Goal: Information Seeking & Learning: Learn about a topic

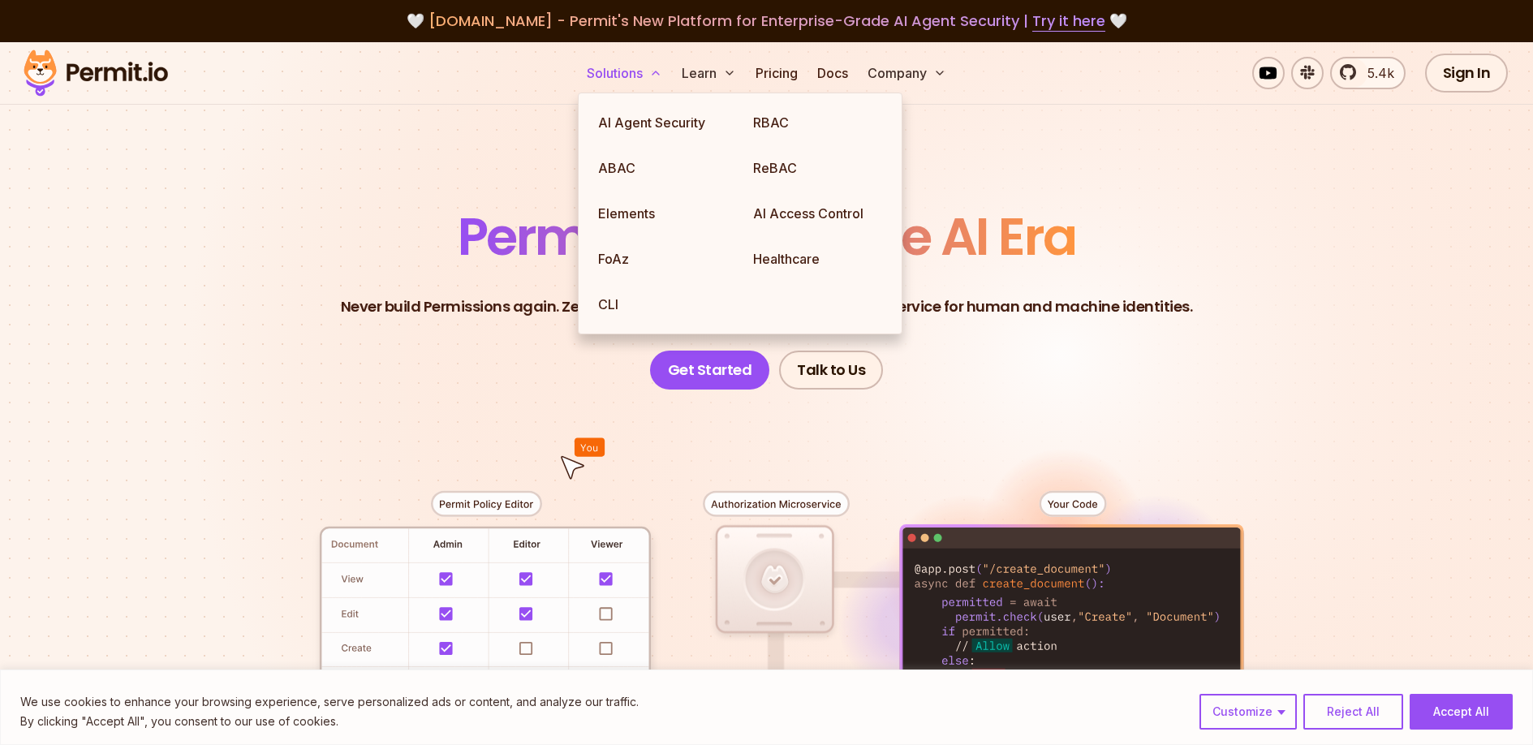
click at [638, 63] on button "Solutions" at bounding box center [624, 73] width 88 height 32
click at [628, 118] on link "AI Agent Security" at bounding box center [662, 122] width 155 height 45
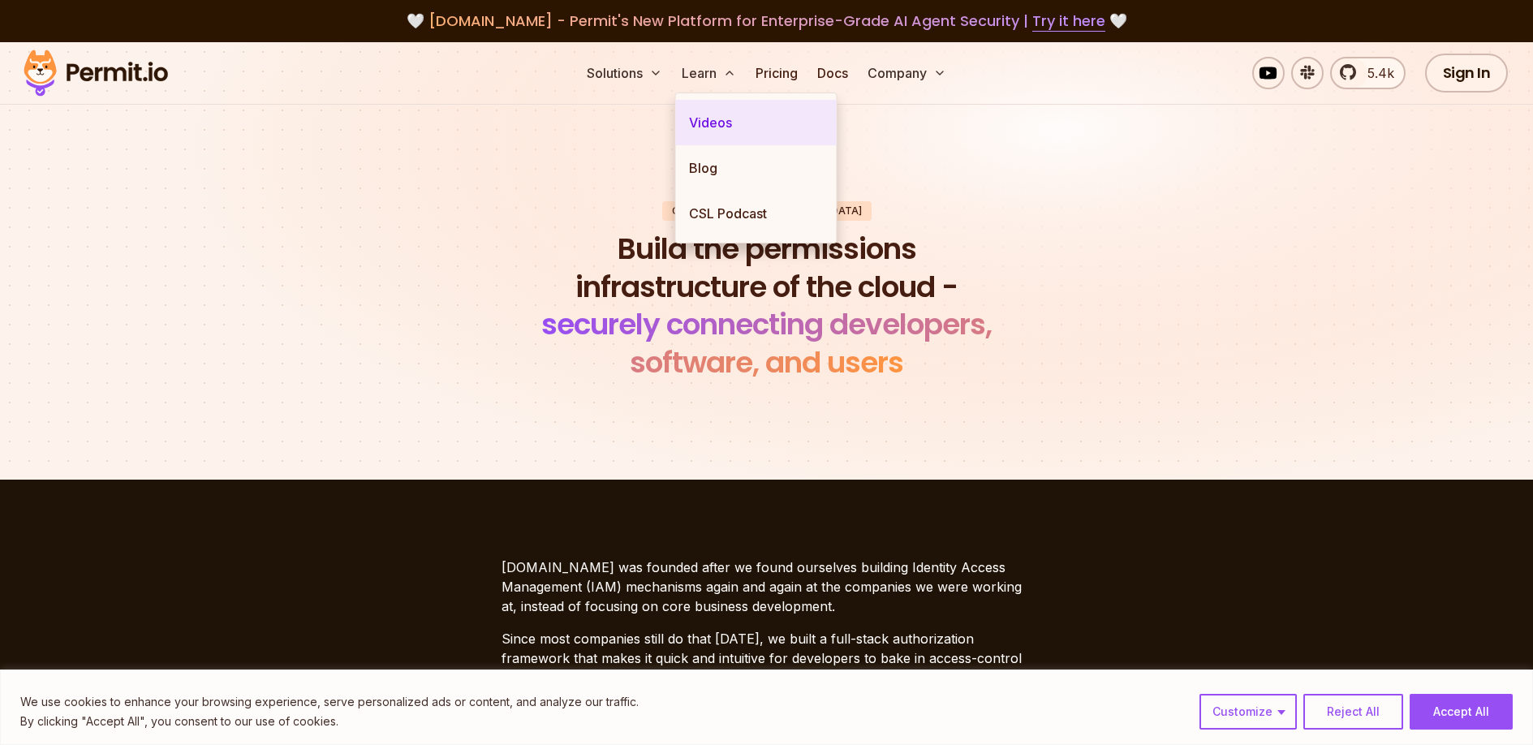
click at [712, 115] on link "Videos" at bounding box center [756, 122] width 161 height 45
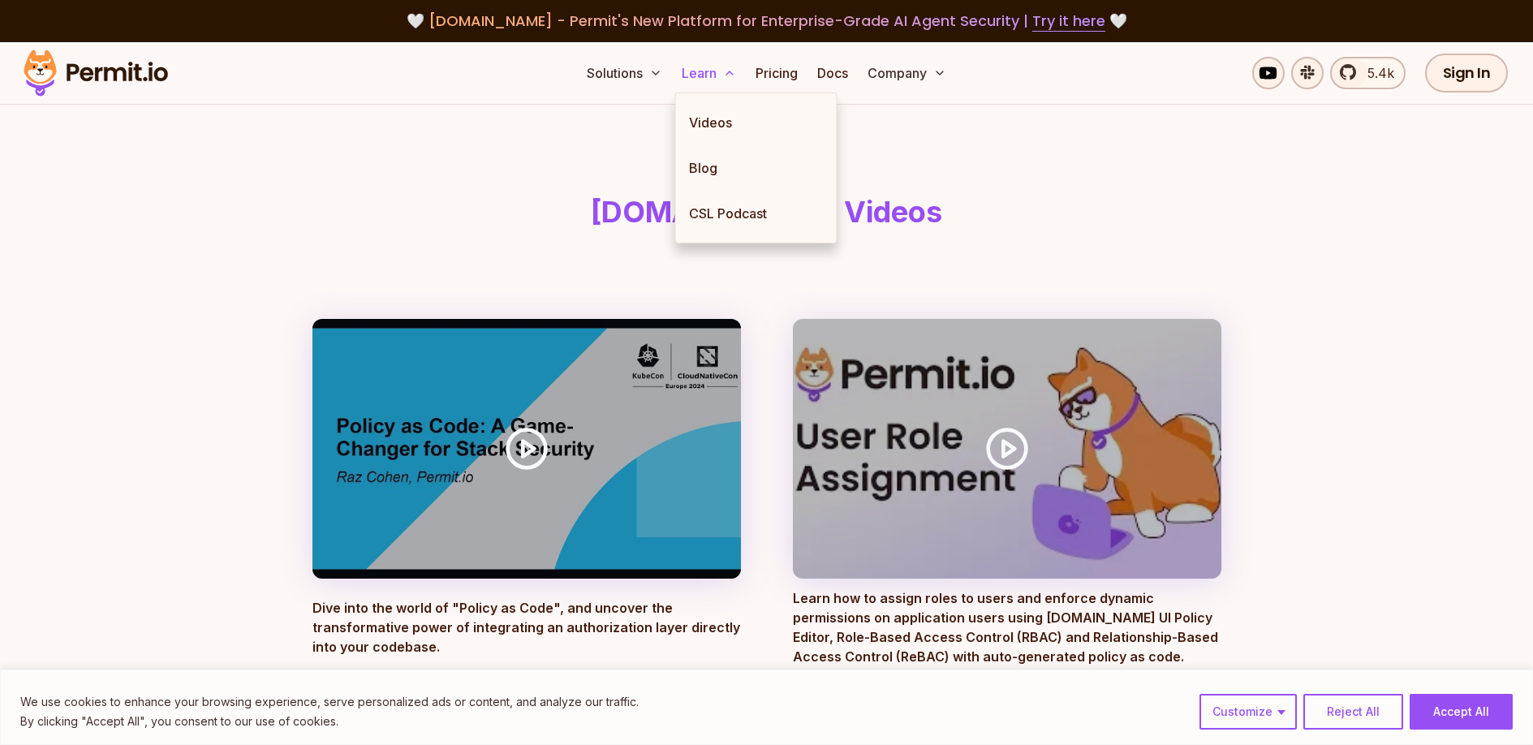
click at [724, 72] on icon at bounding box center [729, 73] width 13 height 13
click at [717, 161] on link "Blog" at bounding box center [756, 167] width 161 height 45
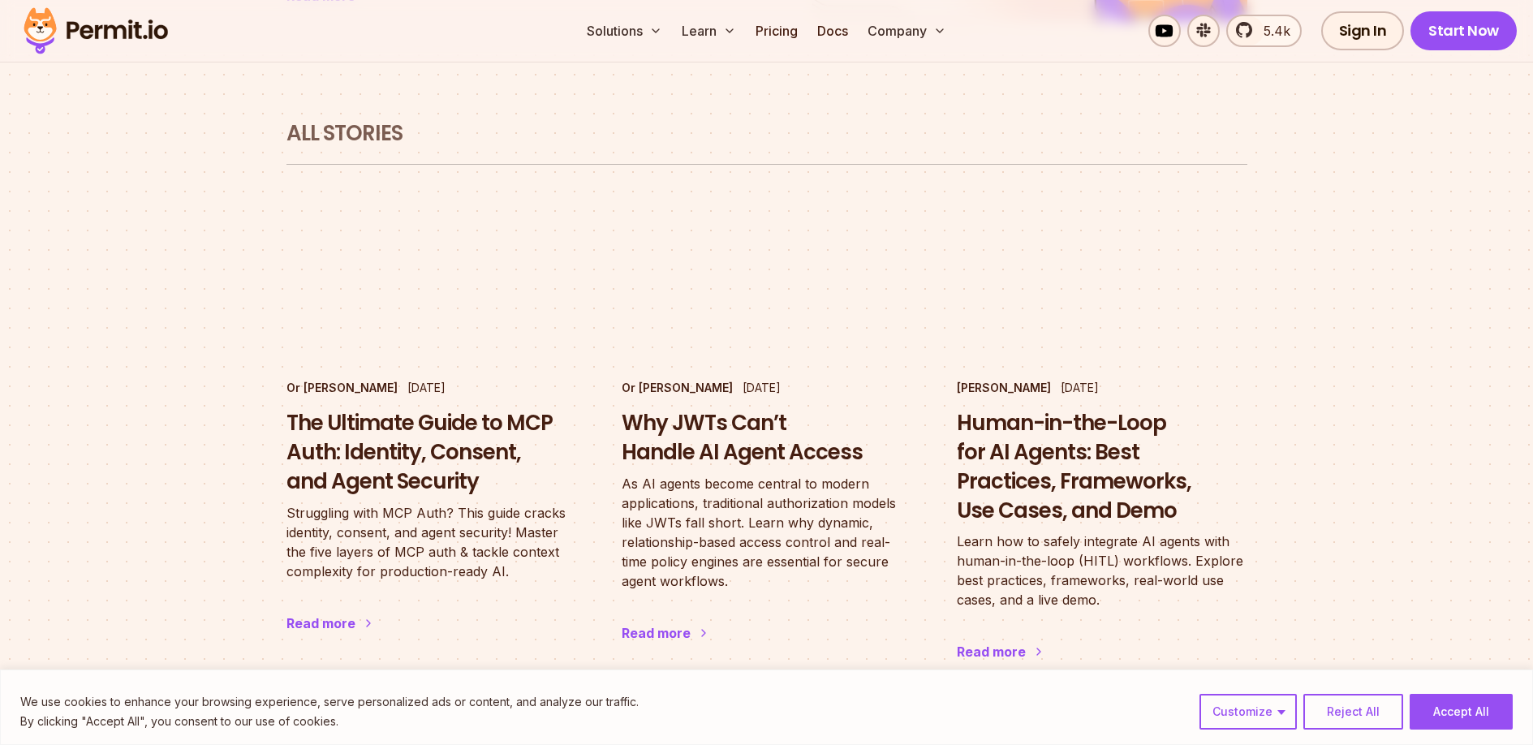
scroll to position [952, 0]
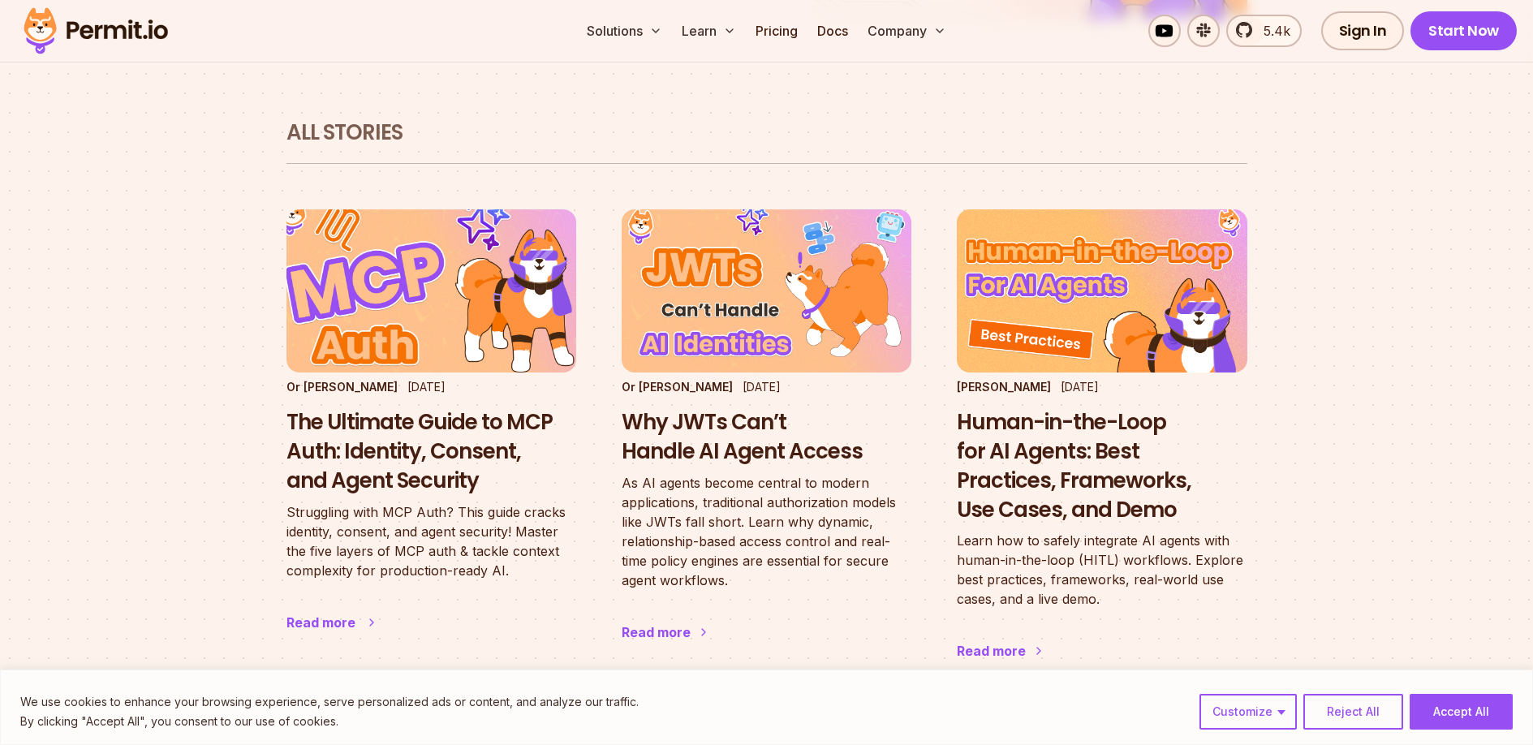
click at [402, 379] on div "Or Weis Jul 29 2025" at bounding box center [431, 387] width 290 height 16
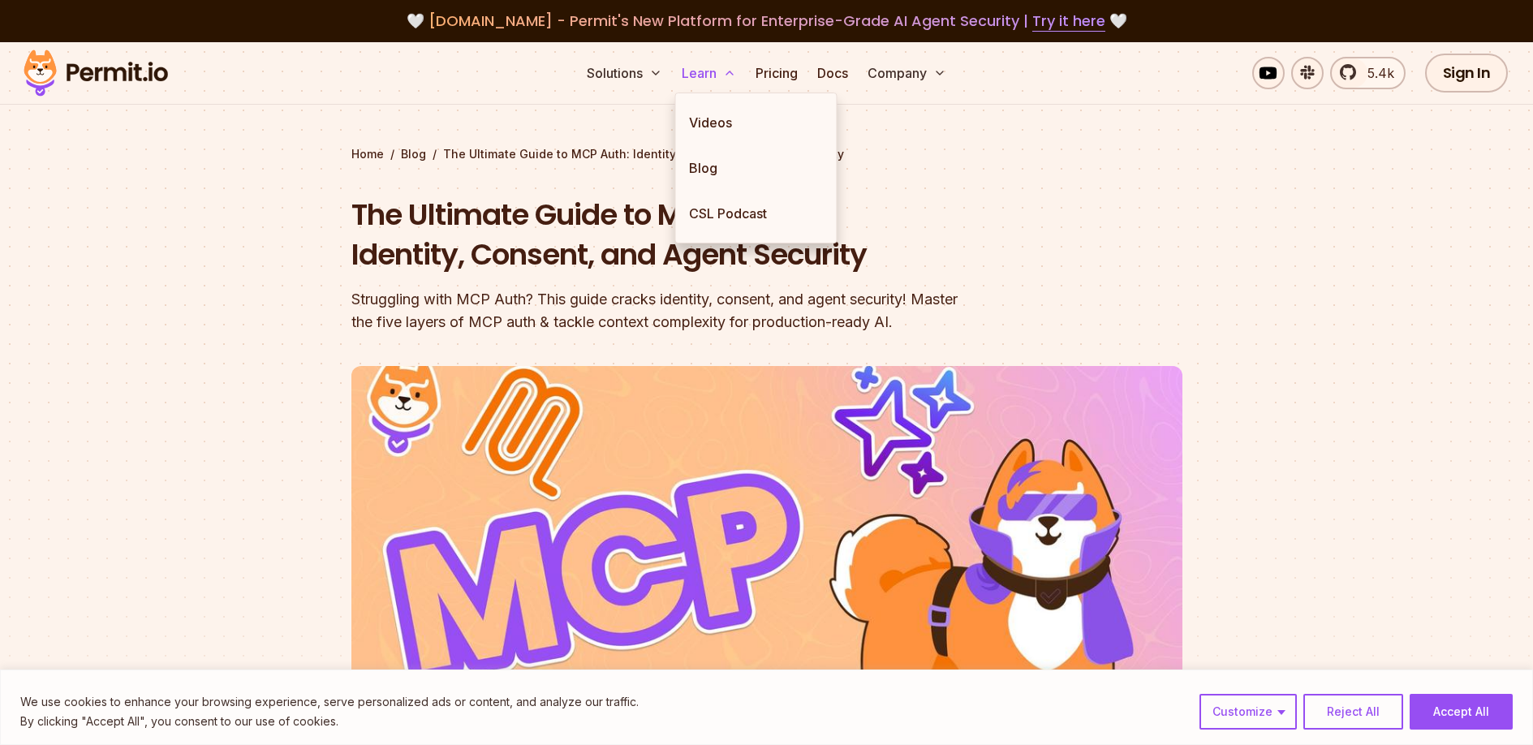
click at [733, 74] on polyline at bounding box center [729, 72] width 6 height 3
click at [733, 119] on link "Videos" at bounding box center [756, 122] width 161 height 45
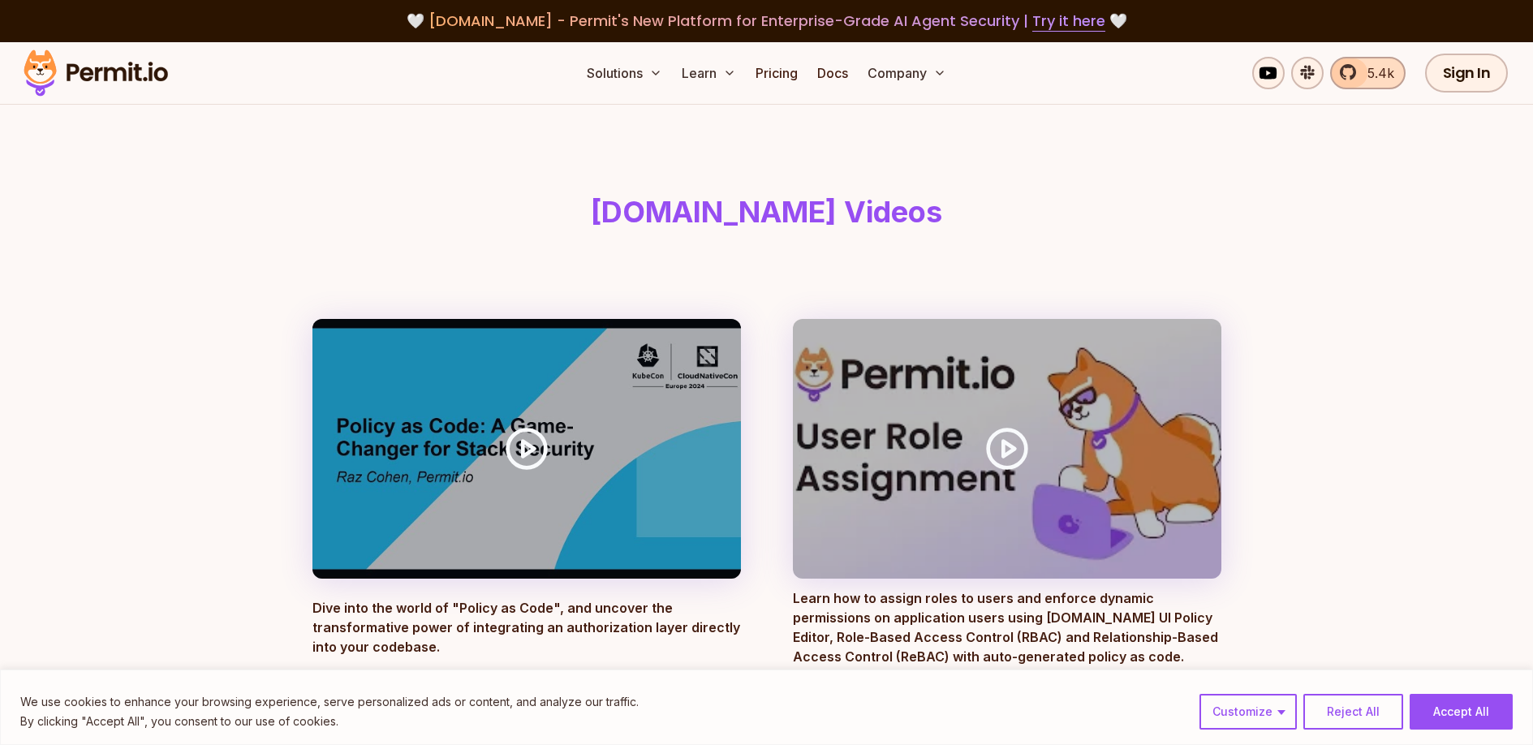
click at [1355, 81] on link "5.4k" at bounding box center [1367, 73] width 75 height 32
